Goal: Check status: Check status

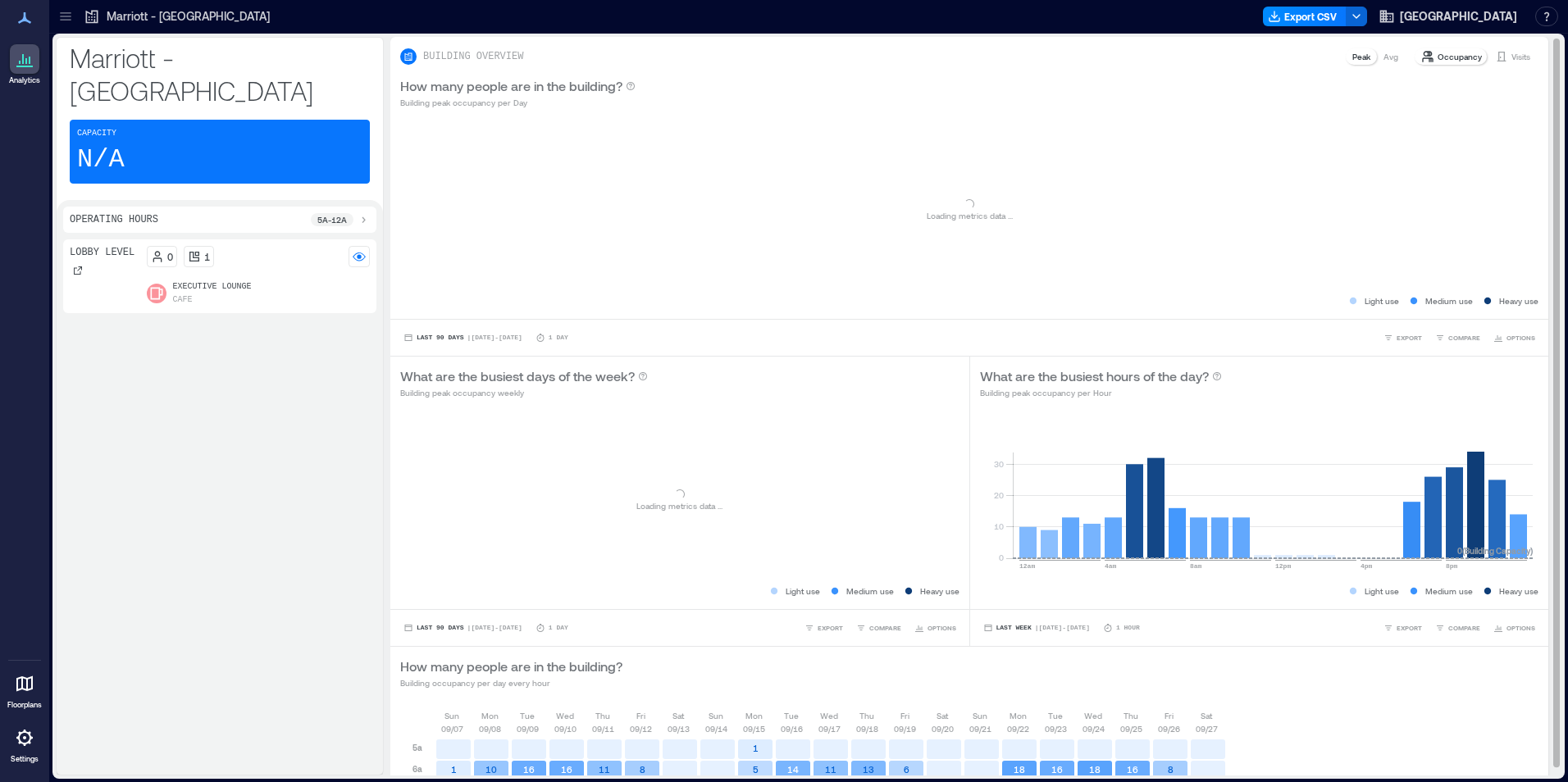
click at [1511, 52] on p "Visits" at bounding box center [1520, 56] width 19 height 13
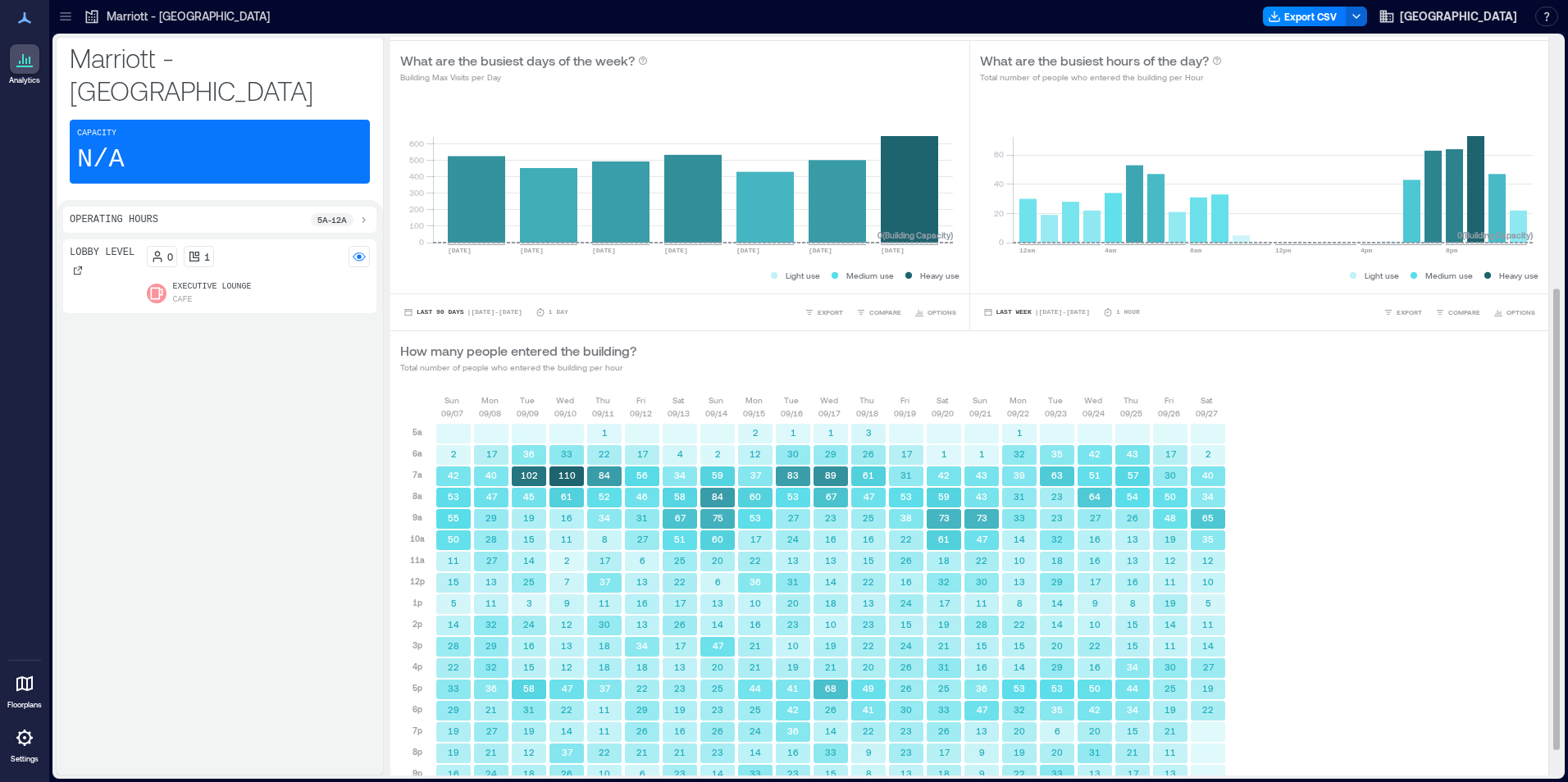
scroll to position [444, 0]
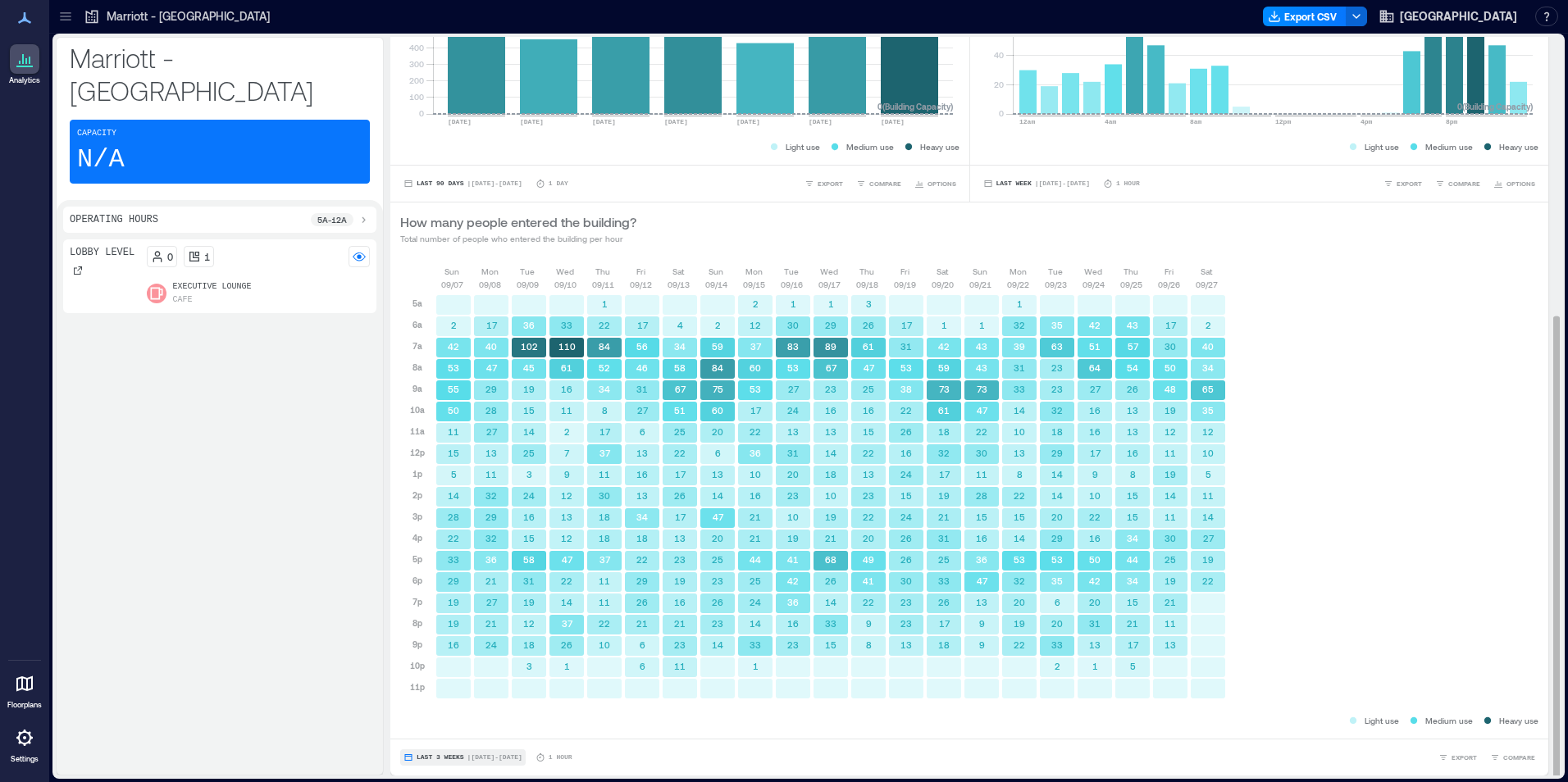
click at [433, 757] on span "Last 3 Weeks" at bounding box center [440, 757] width 47 height 0
click at [440, 728] on span "Custom" at bounding box center [433, 727] width 36 height 12
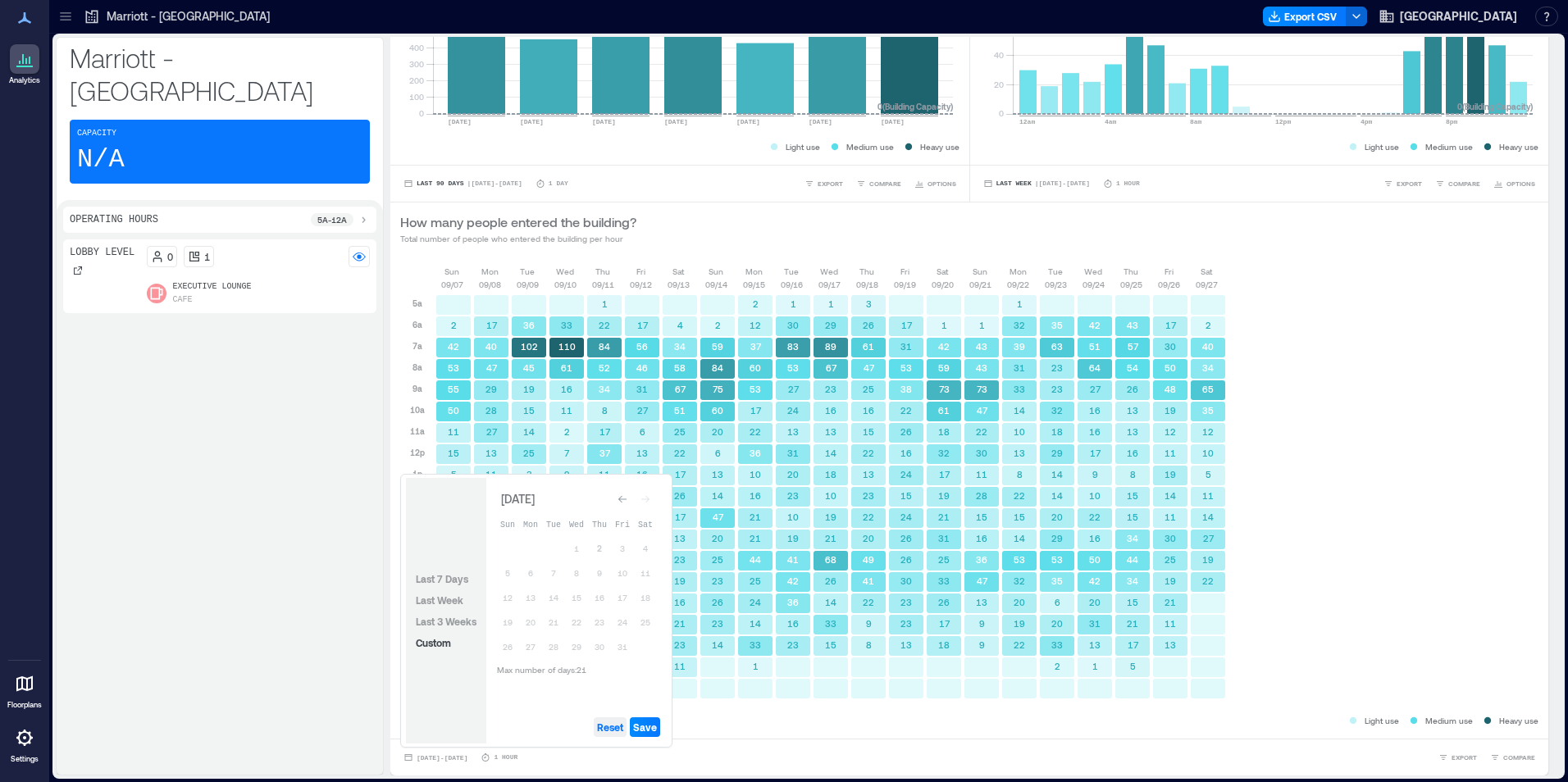
click at [608, 728] on span "Reset" at bounding box center [610, 727] width 26 height 13
click at [597, 552] on button "2" at bounding box center [600, 548] width 23 height 23
click at [581, 551] on button "1" at bounding box center [577, 548] width 23 height 23
click at [639, 728] on span "Save" at bounding box center [644, 727] width 24 height 13
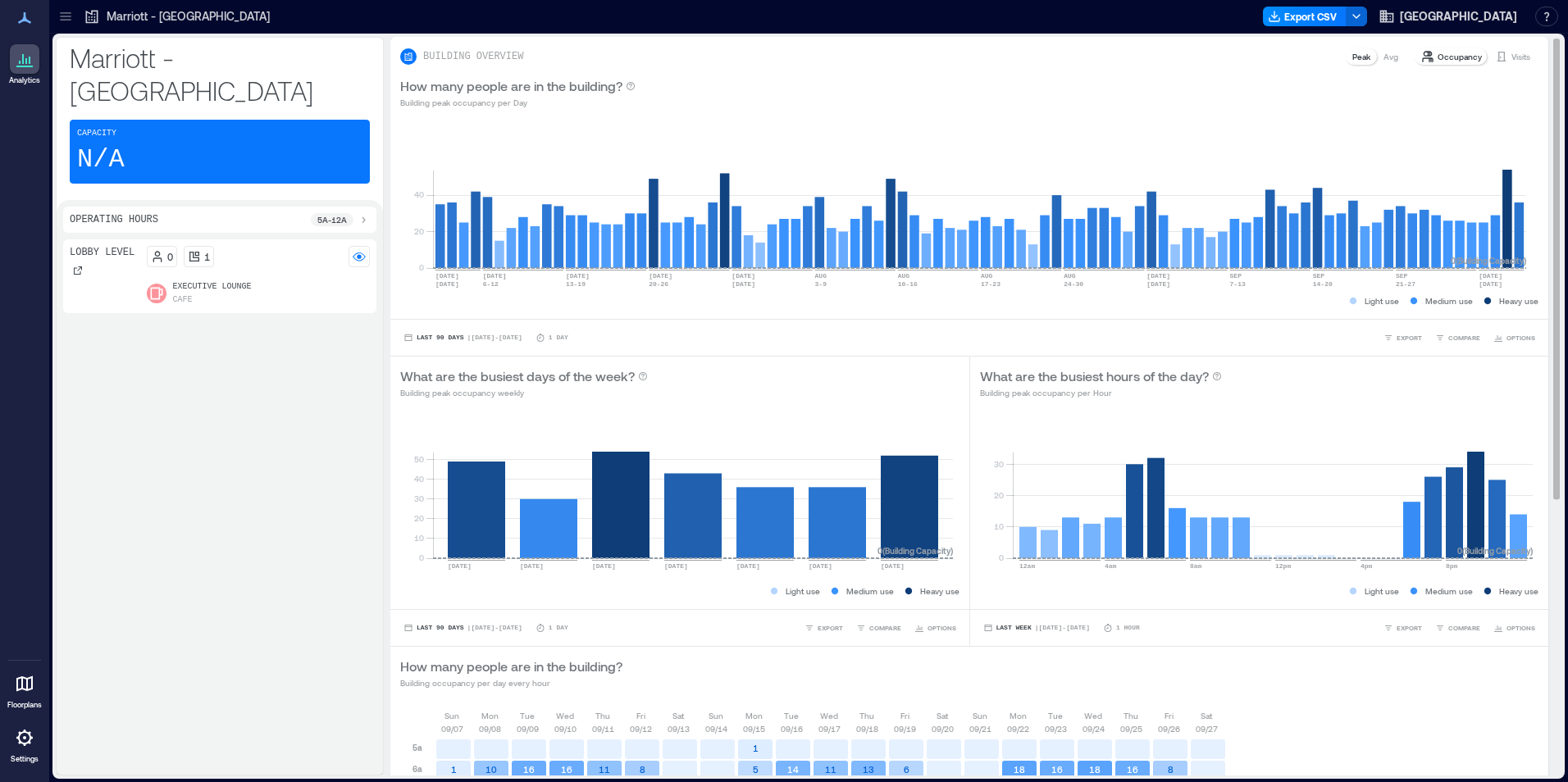
click at [1511, 51] on p "Visits" at bounding box center [1520, 56] width 19 height 13
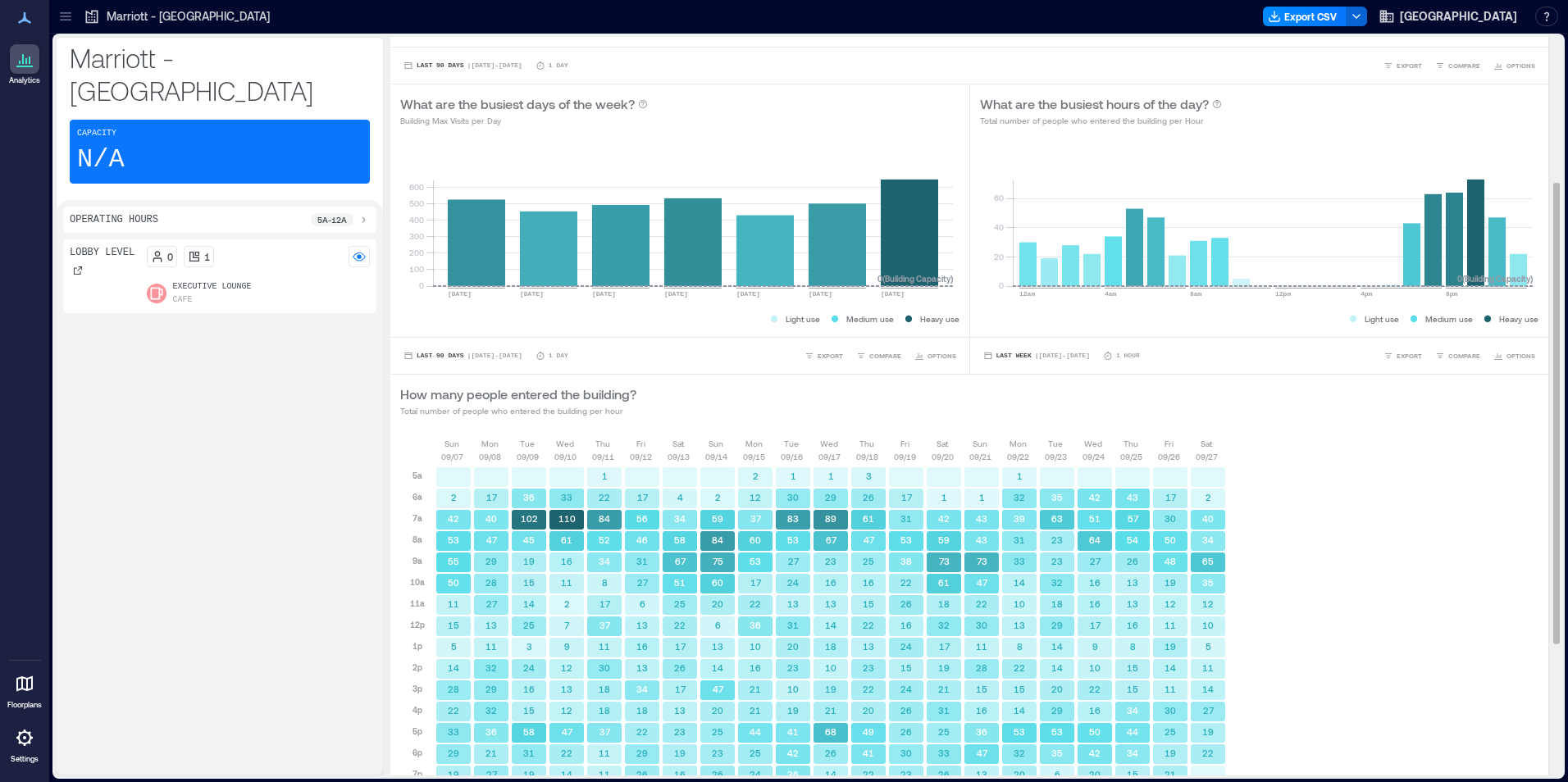
scroll to position [444, 0]
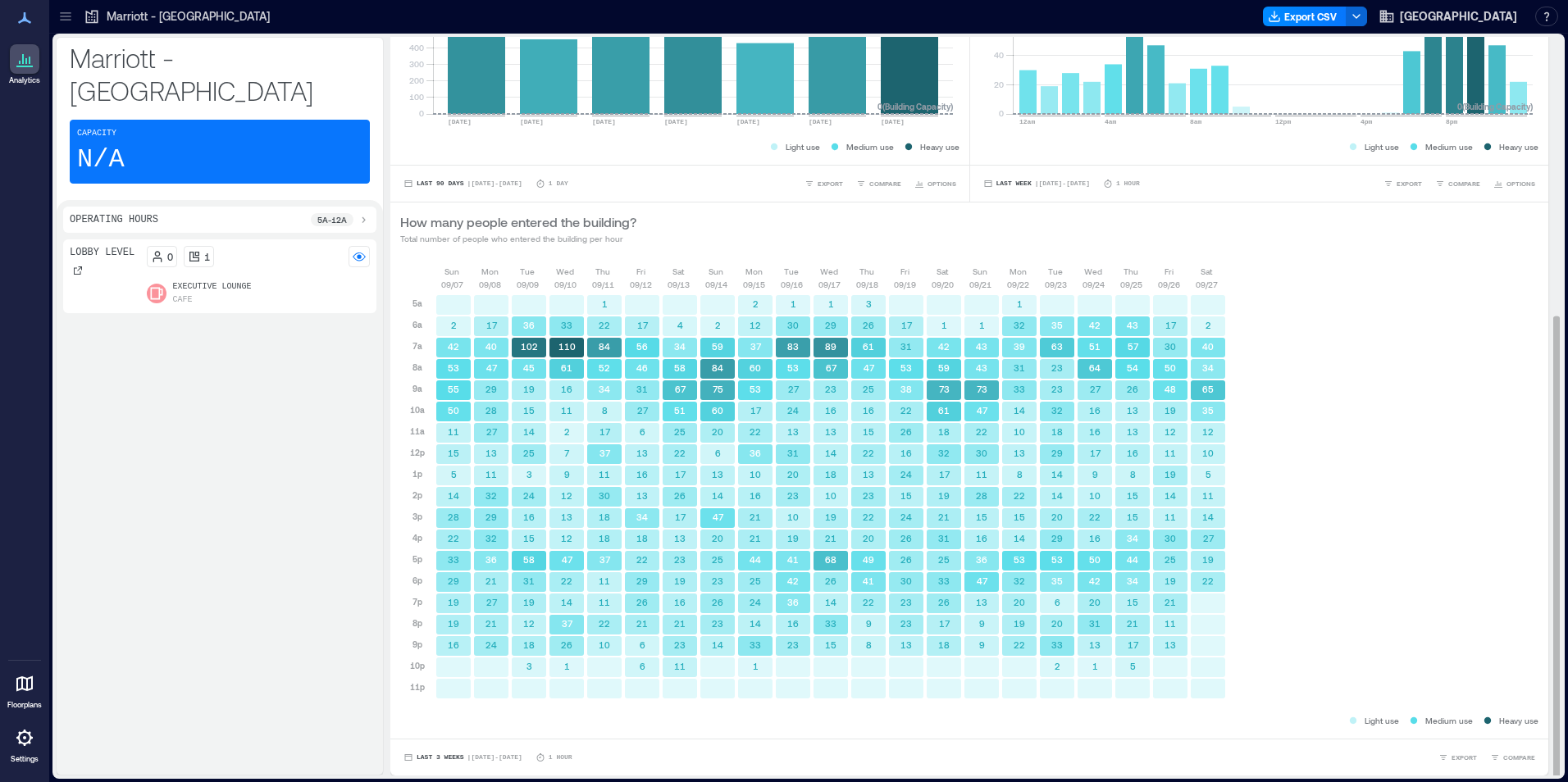
click at [443, 746] on div "Last 3 Weeks | [DATE] - [DATE] 1 Hour EXPORT COMPARE" at bounding box center [969, 756] width 1158 height 36
click at [442, 752] on button "Last 3 Weeks | [DATE] - [DATE]" at bounding box center [463, 757] width 125 height 16
click at [438, 733] on span "Custom" at bounding box center [433, 727] width 36 height 13
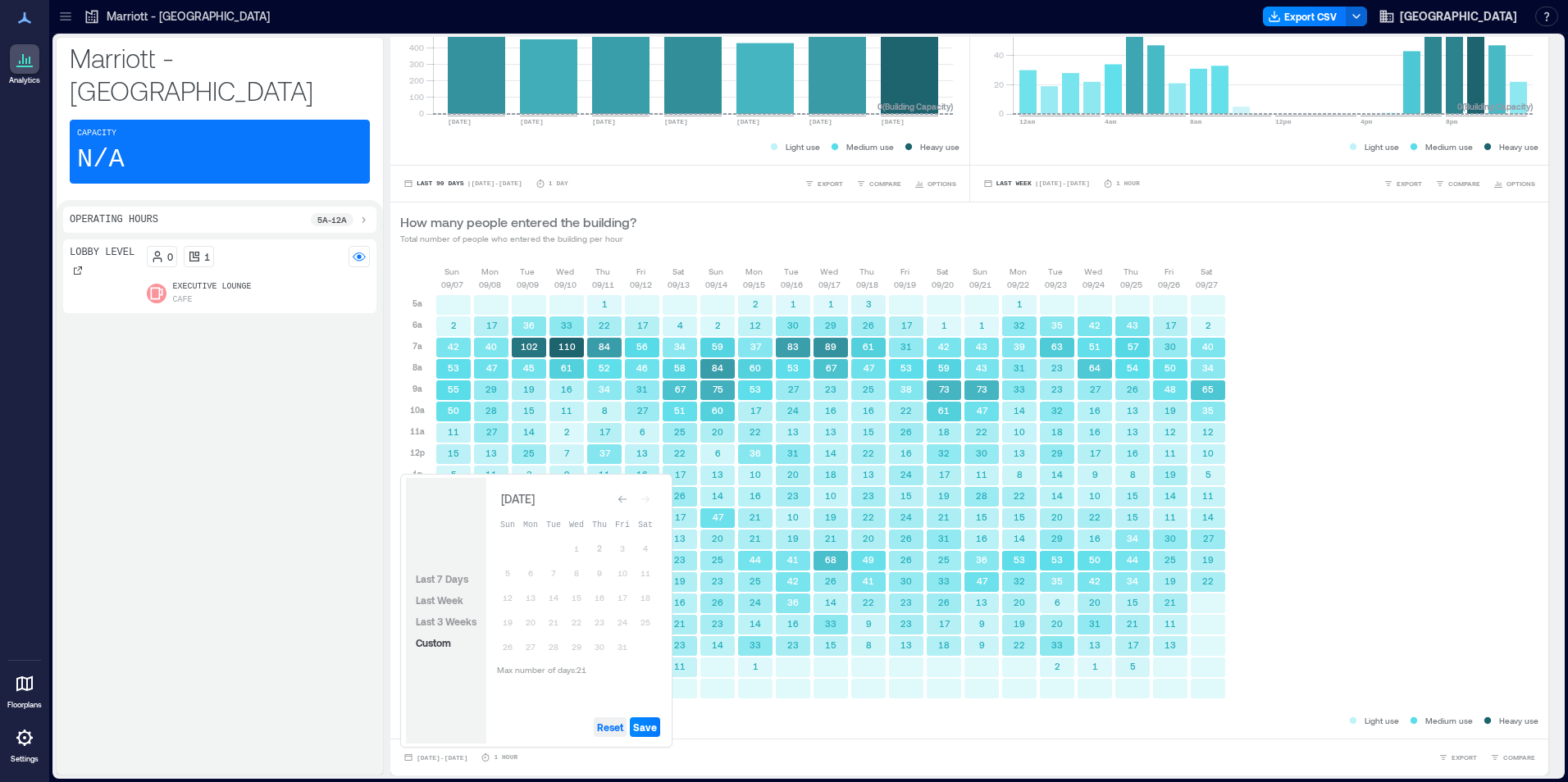
click at [613, 731] on span "Reset" at bounding box center [610, 727] width 26 height 13
click at [602, 549] on button "2" at bounding box center [600, 548] width 23 height 23
click at [586, 550] on button "1" at bounding box center [577, 548] width 23 height 23
click at [643, 729] on span "Save" at bounding box center [644, 727] width 24 height 13
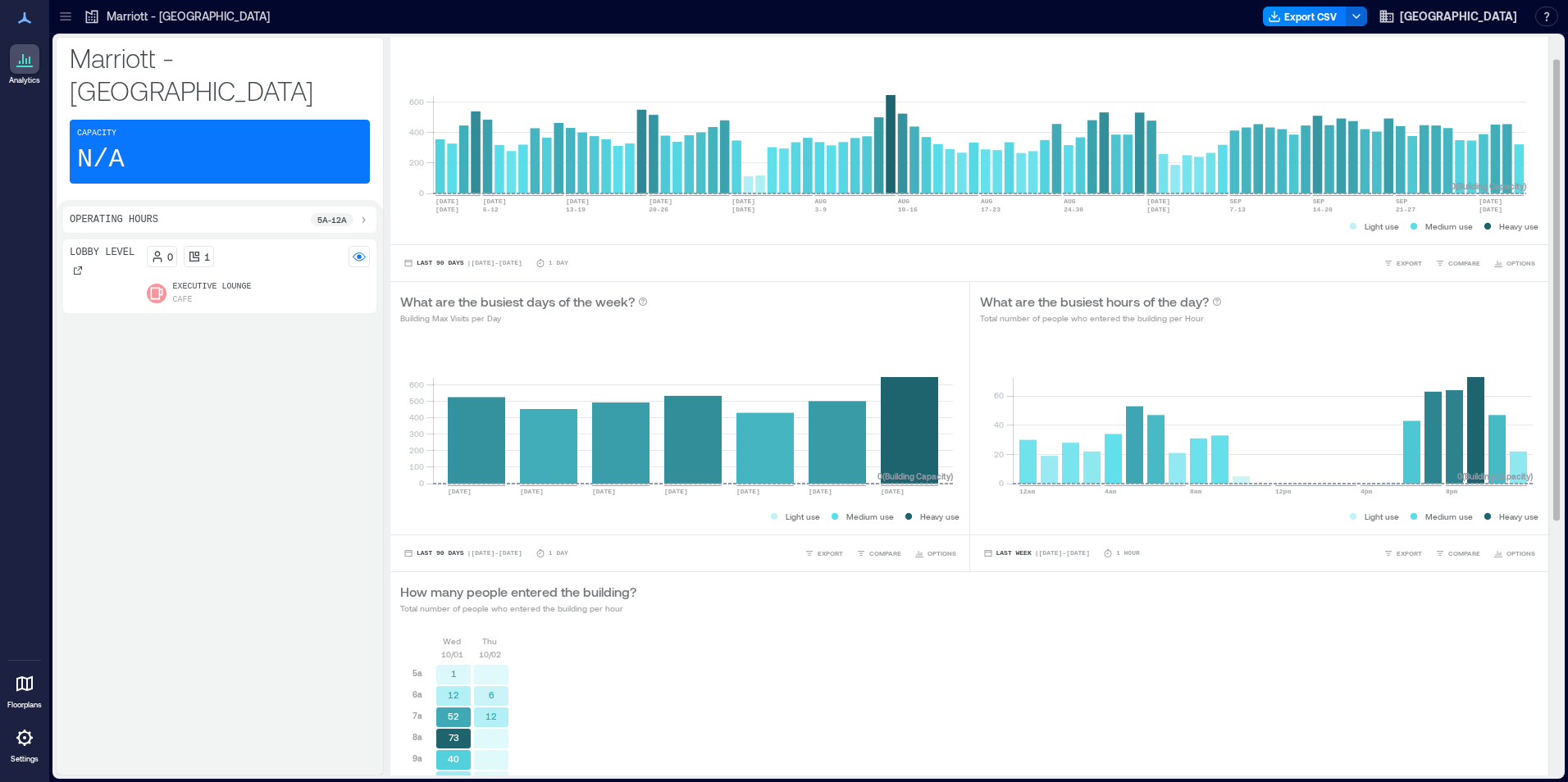
scroll to position [255, 0]
